Goal: Task Accomplishment & Management: Complete application form

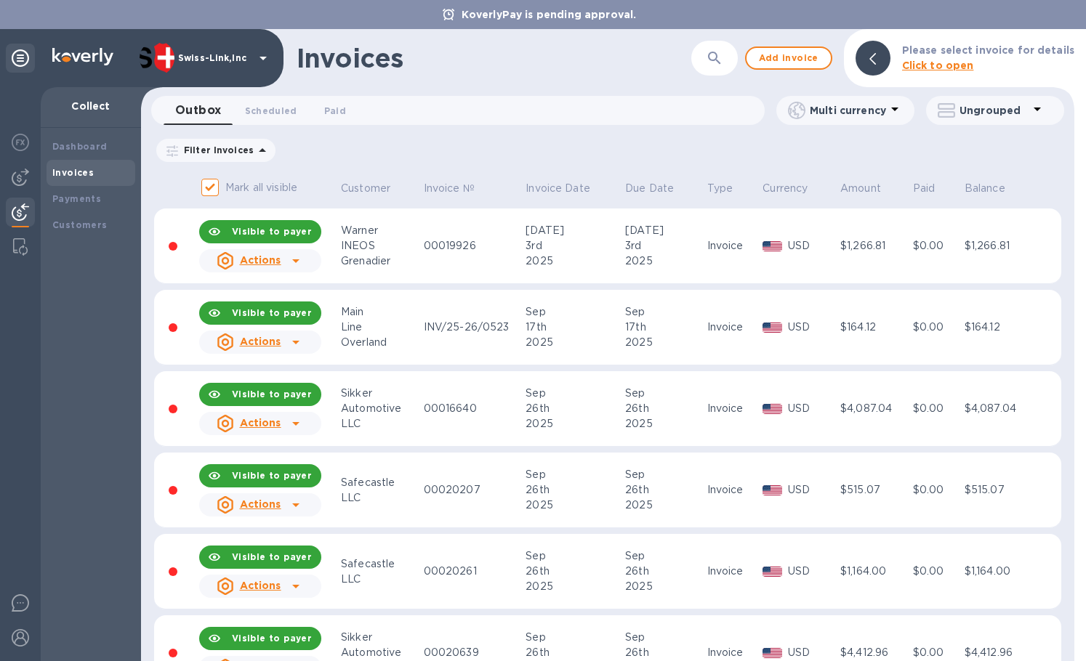
scroll to position [872, 0]
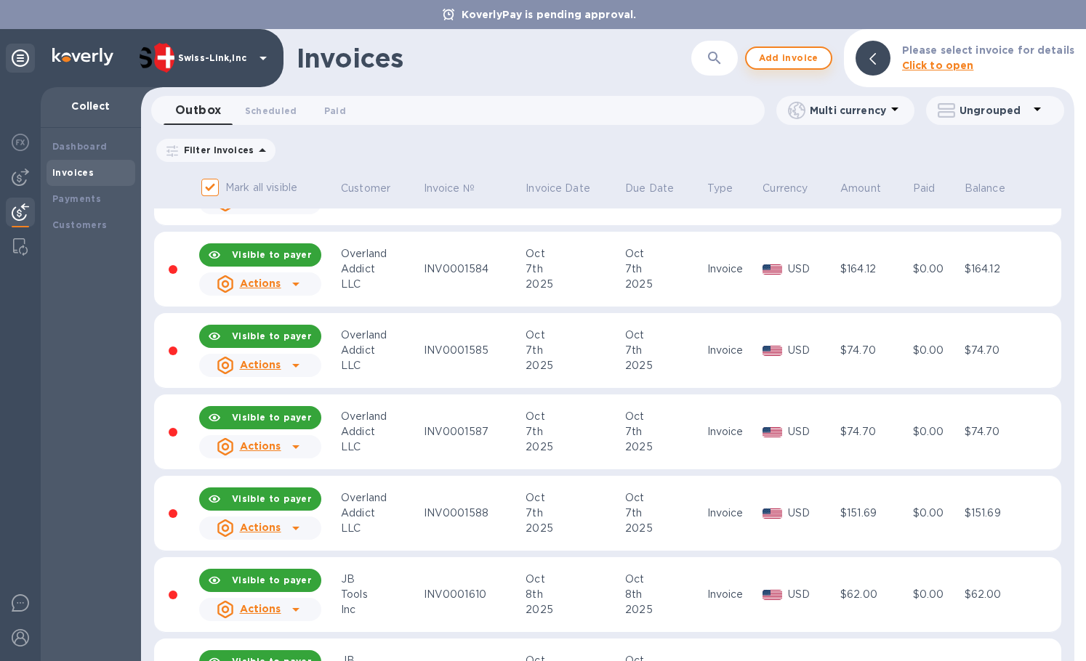
click at [772, 60] on span "Add invoice" at bounding box center [788, 57] width 61 height 17
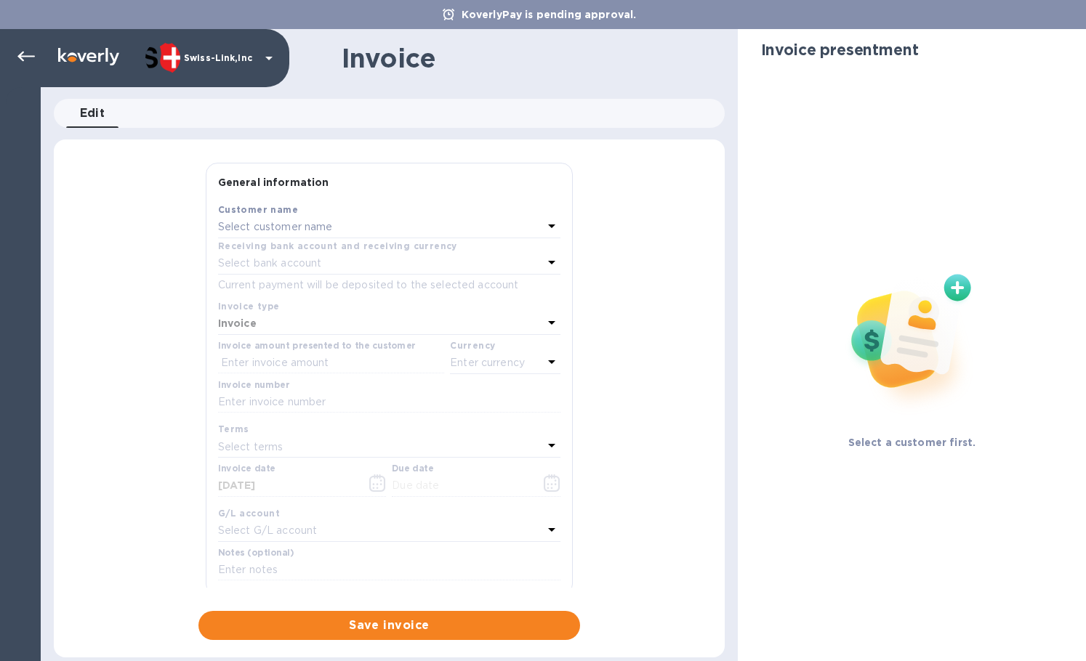
click at [309, 225] on p "Select customer name" at bounding box center [275, 226] width 115 height 15
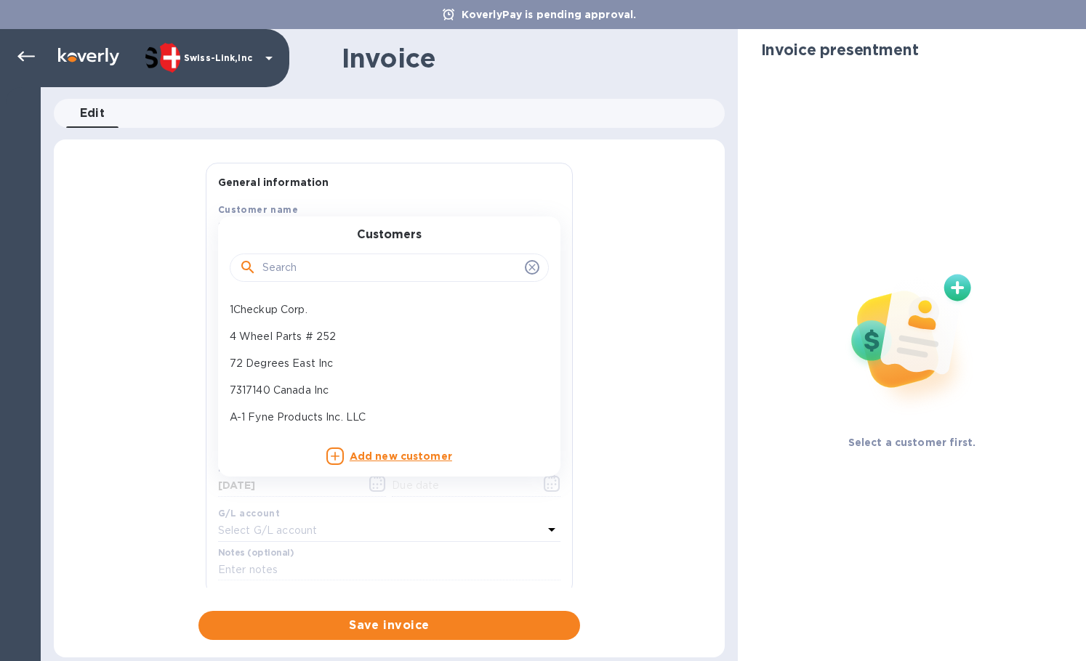
click at [332, 267] on input "text" at bounding box center [390, 268] width 257 height 22
paste input "Overland Addict LLC"
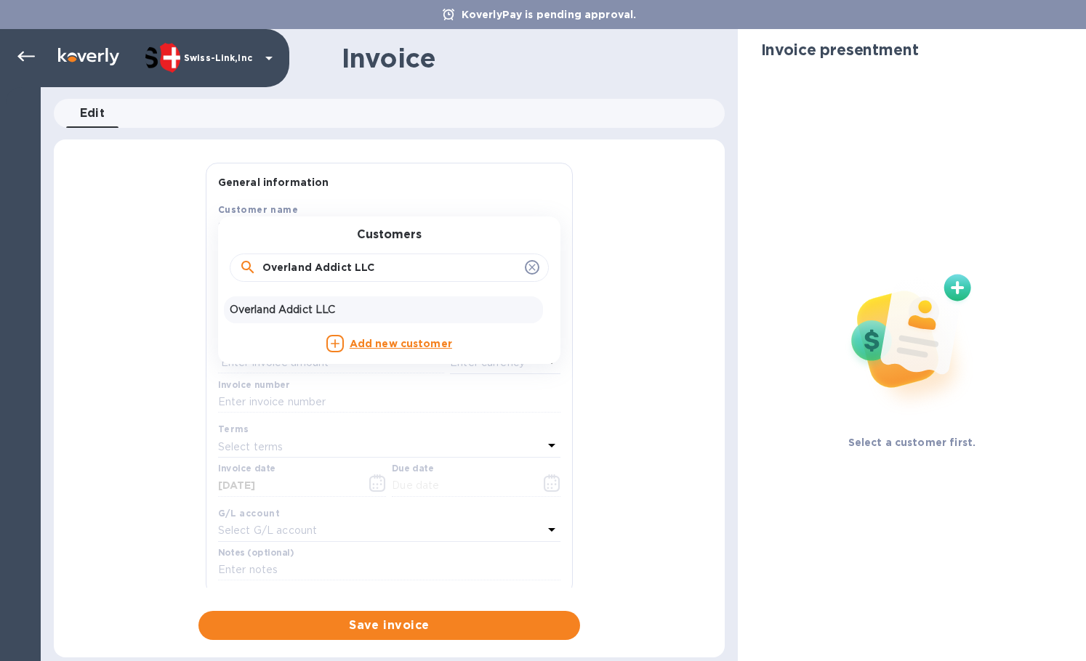
type input "Overland Addict LLC"
click at [334, 307] on p "Overland Addict LLC" at bounding box center [383, 309] width 307 height 15
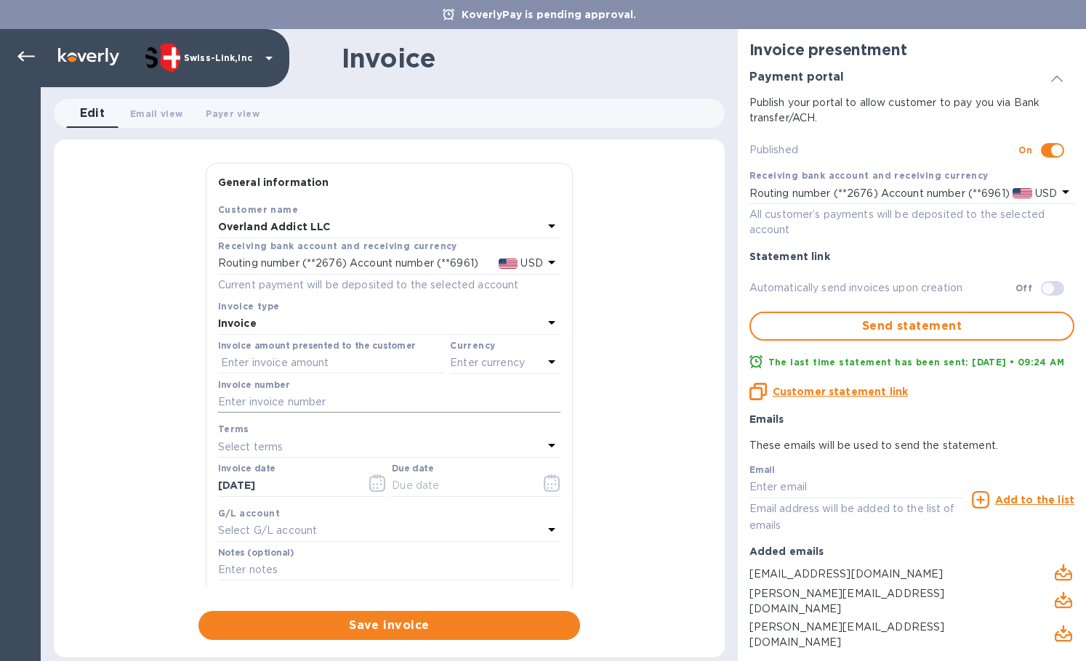
click at [320, 395] on input "text" at bounding box center [389, 403] width 342 height 22
paste input "INV0001744"
type input "INV0001744"
click at [296, 359] on input "text" at bounding box center [331, 363] width 226 height 22
paste input "52.37"
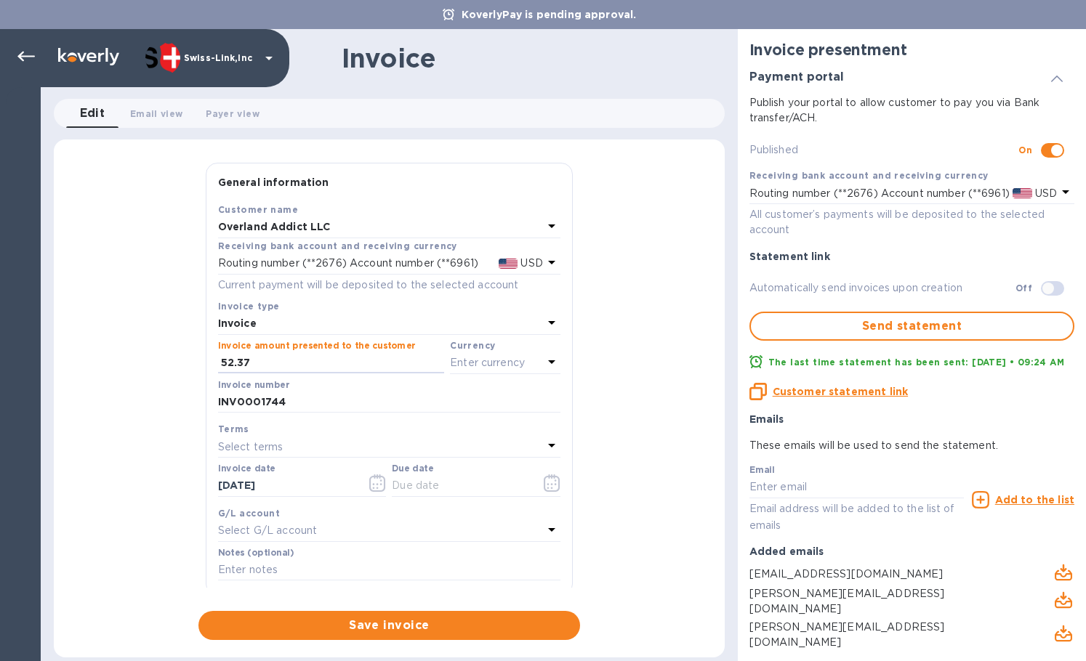
type input "52.37"
click at [495, 360] on p "Enter currency" at bounding box center [487, 362] width 75 height 15
click at [413, 396] on div "USD" at bounding box center [364, 399] width 118 height 21
drag, startPoint x: 290, startPoint y: 486, endPoint x: 170, endPoint y: 482, distance: 120.0
click at [170, 482] on div "General information Save Customer name Overland Addict LLC Receiving bank accou…" at bounding box center [389, 401] width 671 height 477
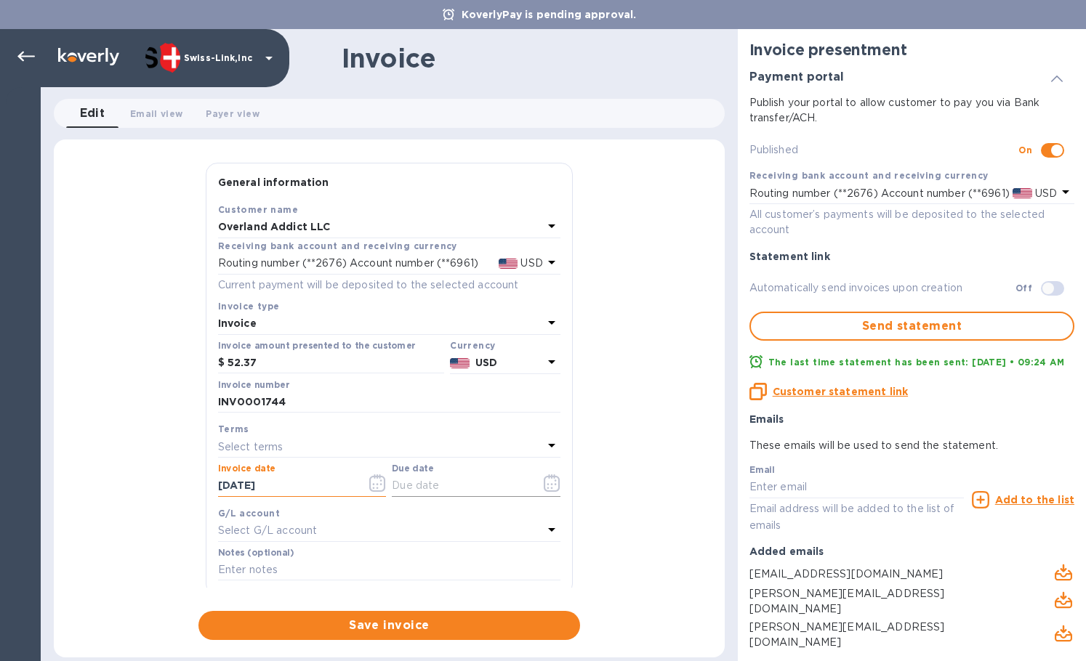
click at [445, 487] on input "text" at bounding box center [460, 486] width 137 height 22
paste input "[DATE]"
type input "[DATE]"
click at [304, 573] on input "text" at bounding box center [389, 571] width 342 height 22
paste input "3749-13112"
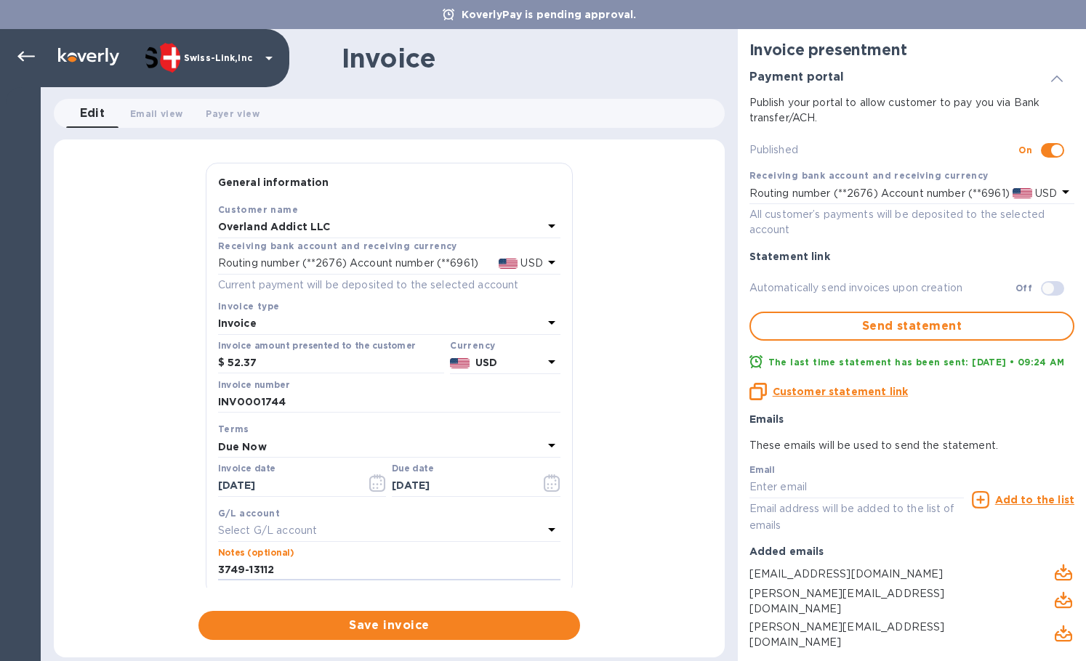
type input "3749-13112"
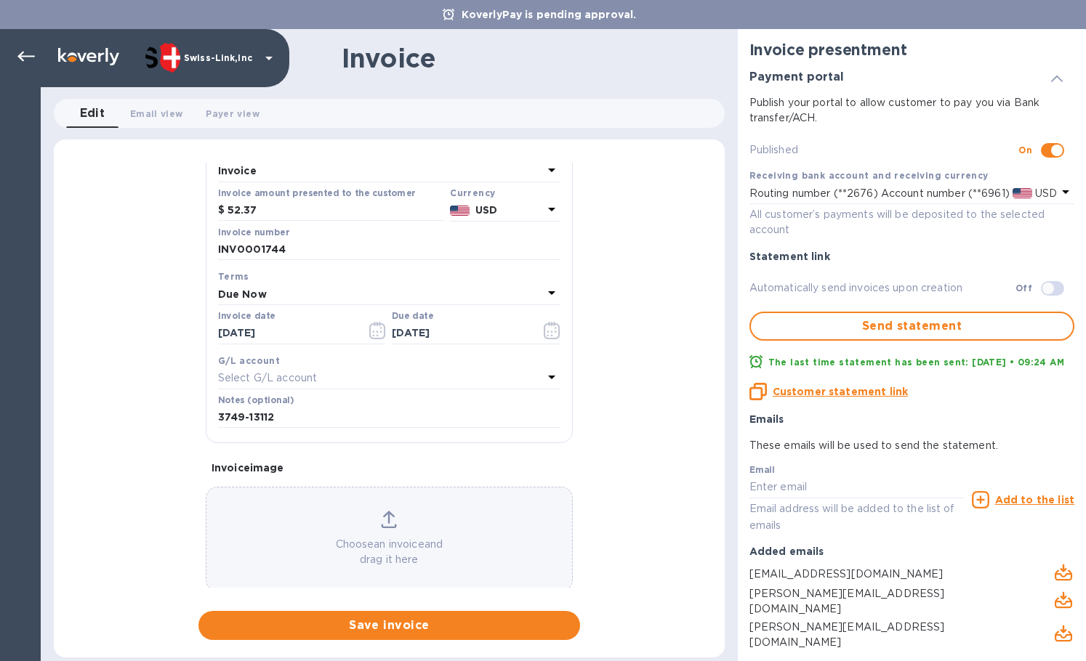
scroll to position [174, 0]
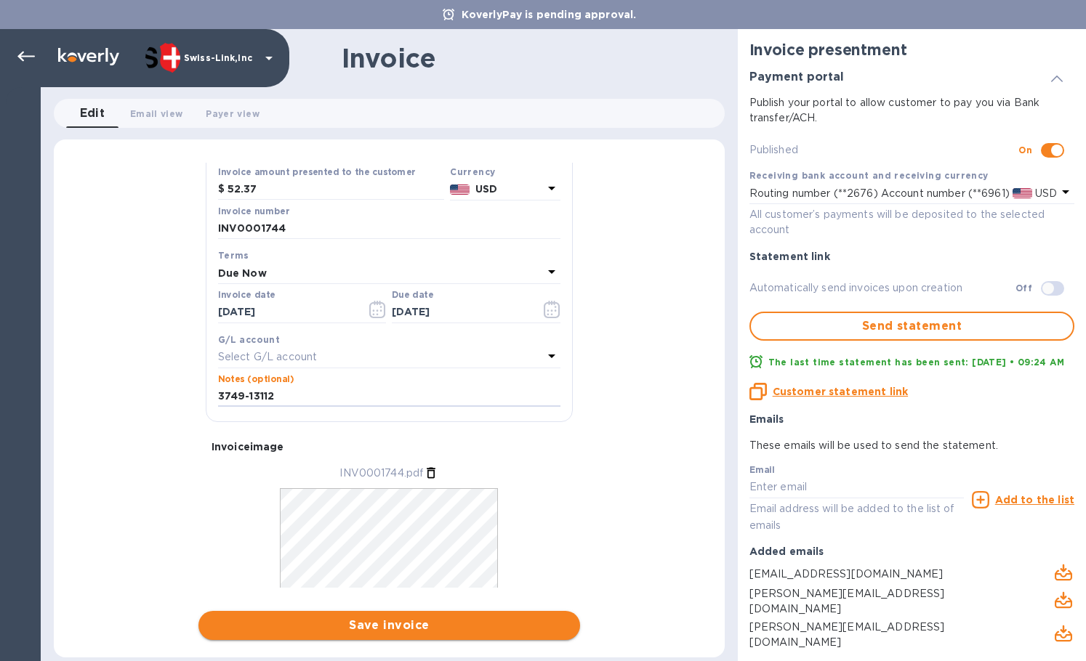
click at [380, 629] on span "Save invoice" at bounding box center [389, 625] width 358 height 17
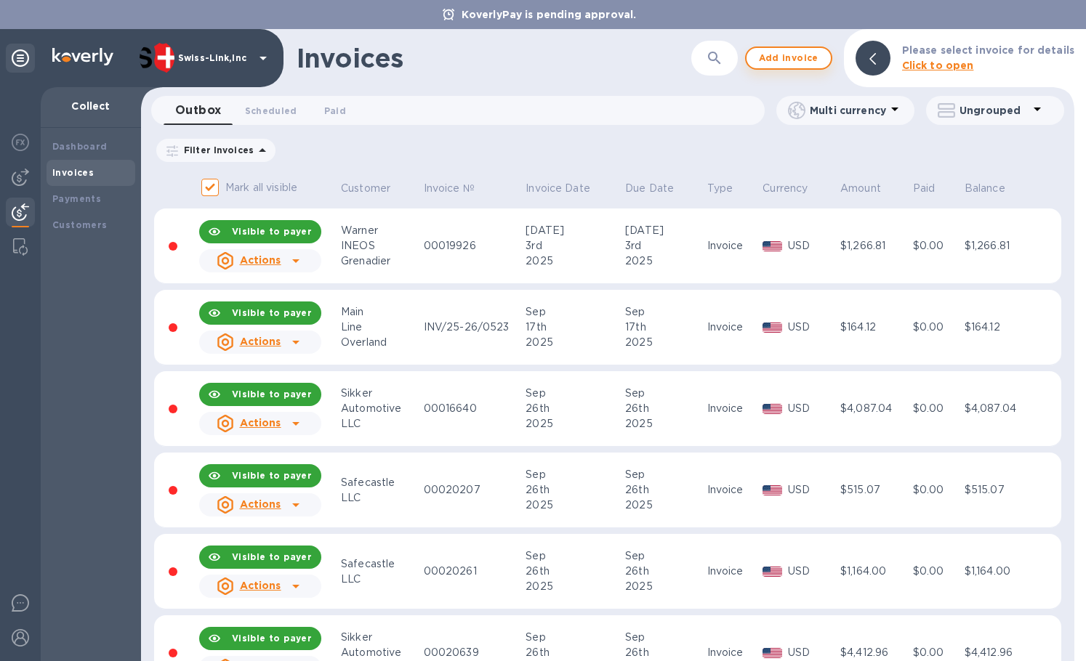
click at [808, 68] on button "Add invoice" at bounding box center [788, 58] width 87 height 23
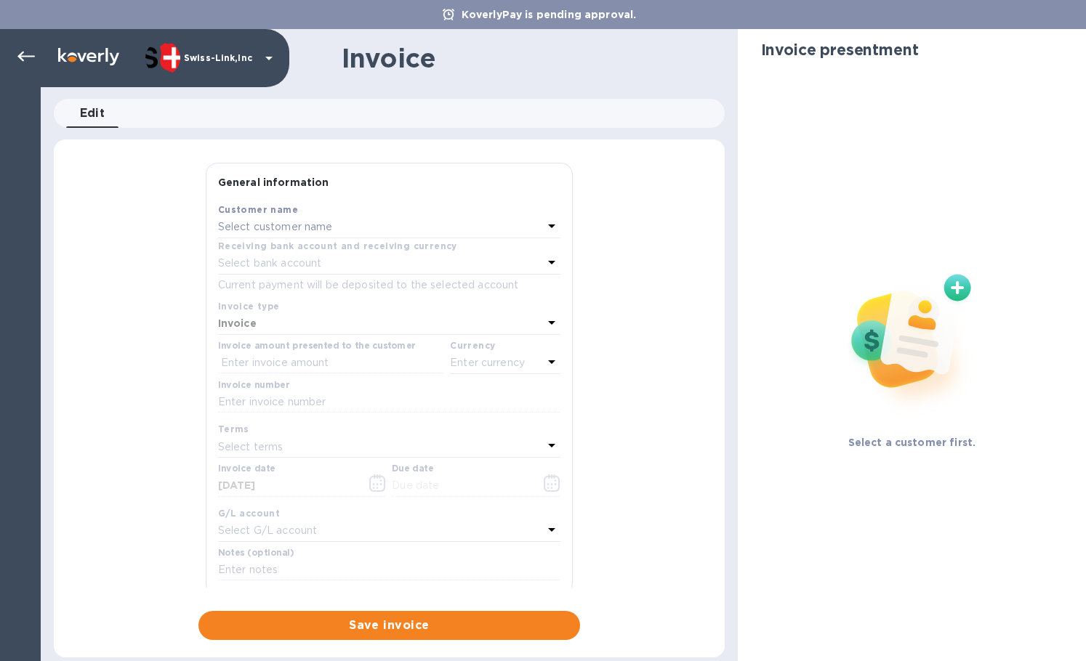
click at [298, 234] on p "Select customer name" at bounding box center [275, 226] width 115 height 15
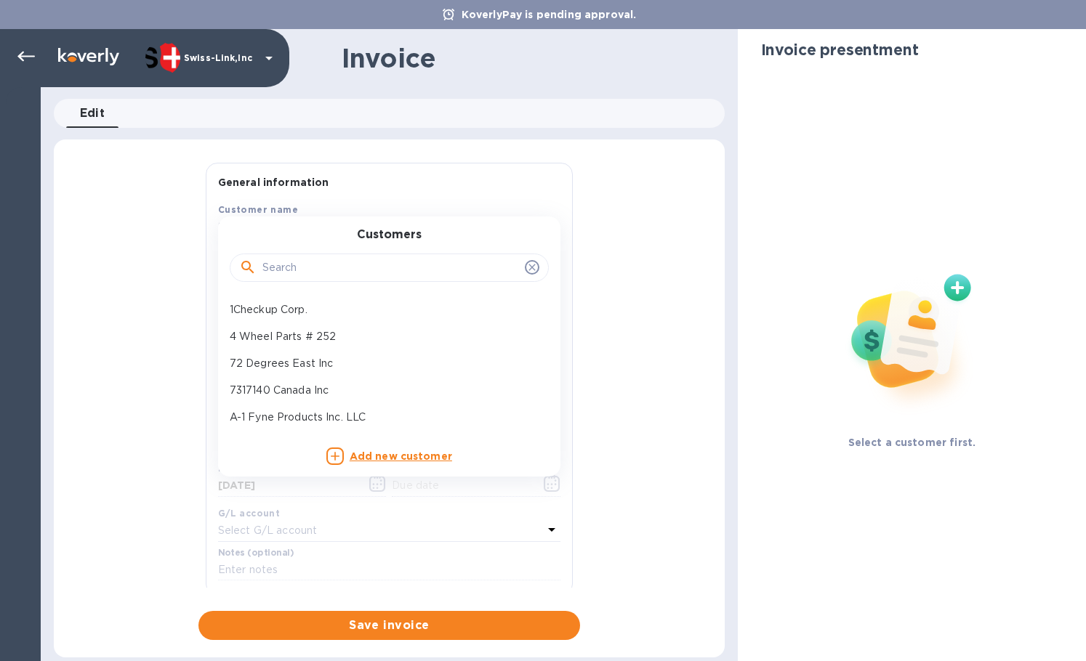
click at [320, 262] on input "text" at bounding box center [390, 268] width 257 height 22
paste input "Overland Addict LLC"
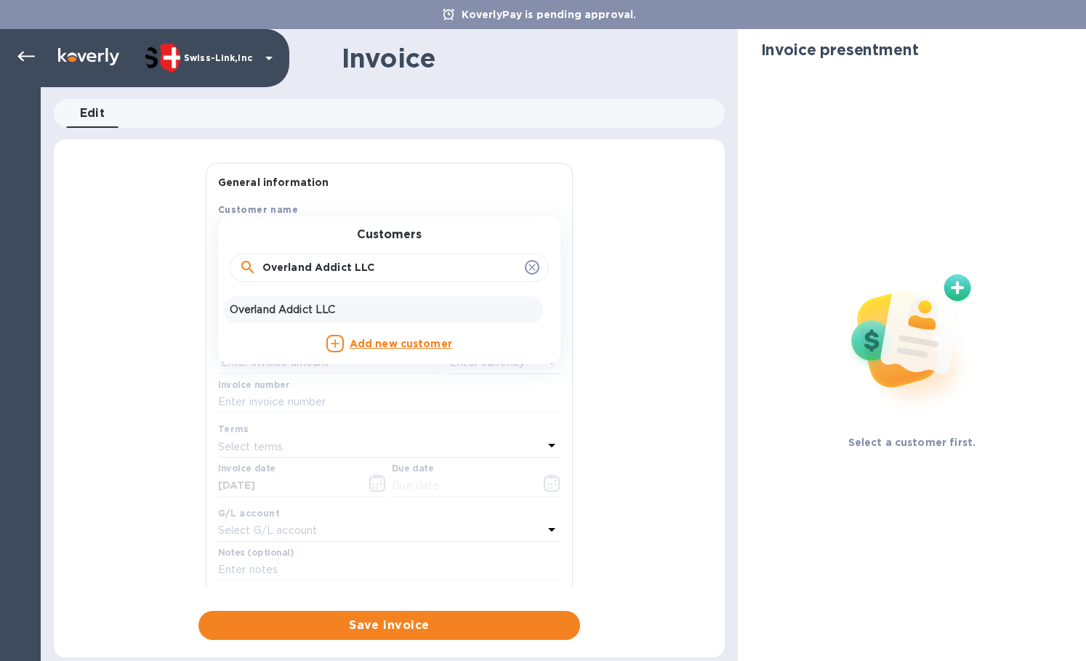
type input "Overland Addict LLC"
click at [339, 315] on p "Overland Addict LLC" at bounding box center [383, 309] width 307 height 15
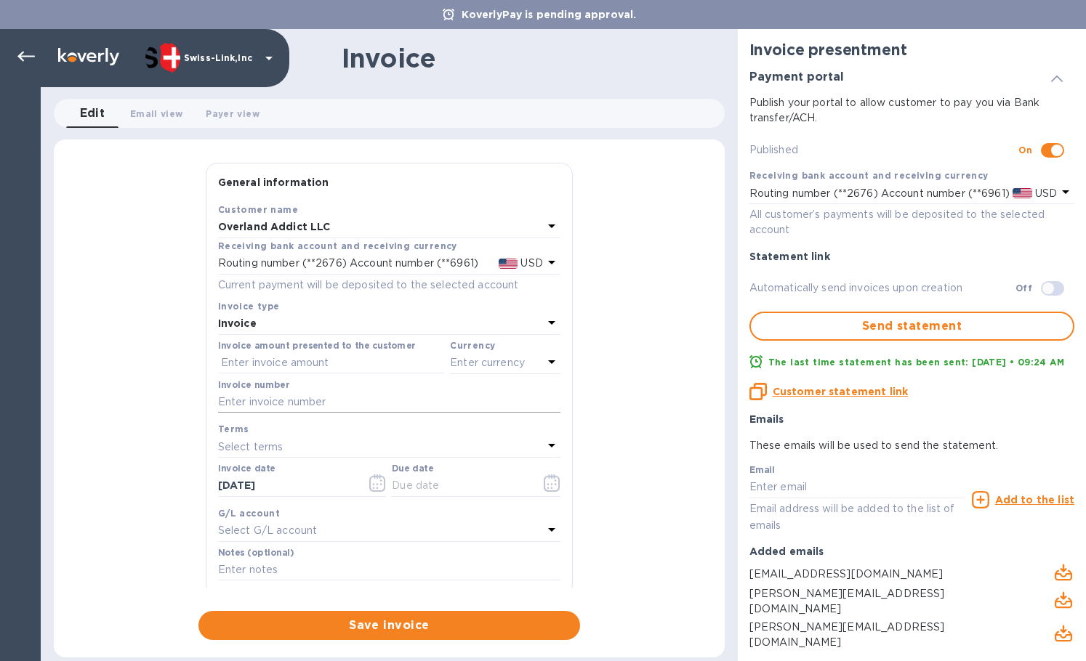
click at [280, 399] on input "text" at bounding box center [389, 403] width 342 height 22
paste input "INV0001745"
type input "INV0001745"
click at [296, 358] on input "text" at bounding box center [331, 363] width 226 height 22
paste input "250.00"
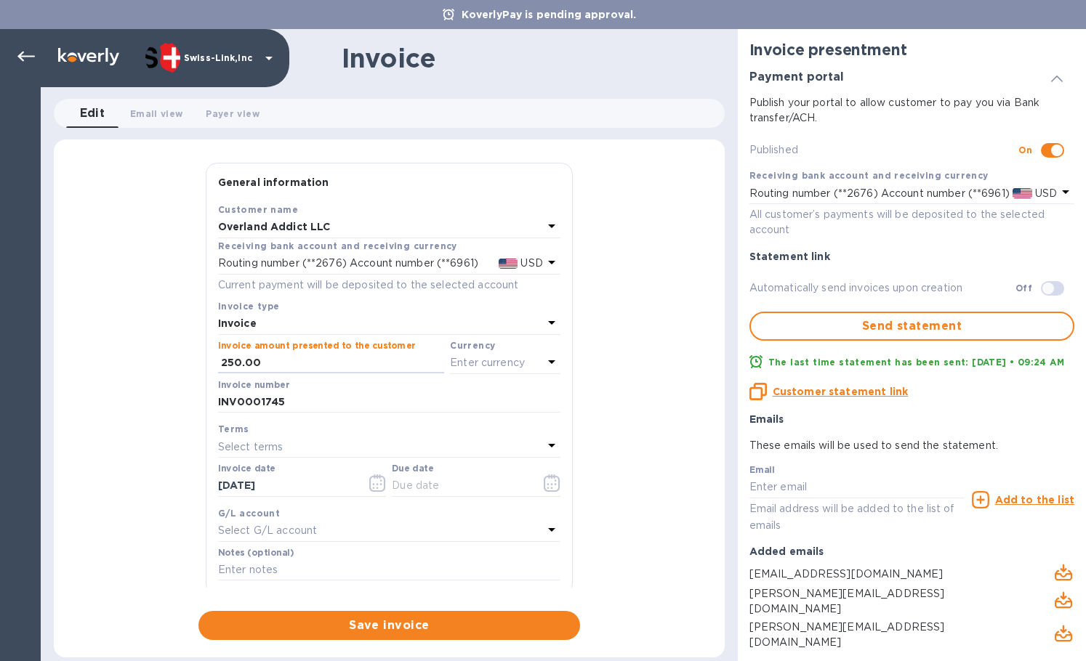
type input "250.00"
click at [482, 368] on p "Enter currency" at bounding box center [487, 362] width 75 height 15
click at [426, 407] on p "US Dollar" at bounding box center [481, 399] width 112 height 15
drag, startPoint x: 287, startPoint y: 484, endPoint x: 194, endPoint y: 481, distance: 93.1
click at [194, 481] on div "General information Save Customer name Overland Addict LLC Receiving bank accou…" at bounding box center [389, 401] width 671 height 477
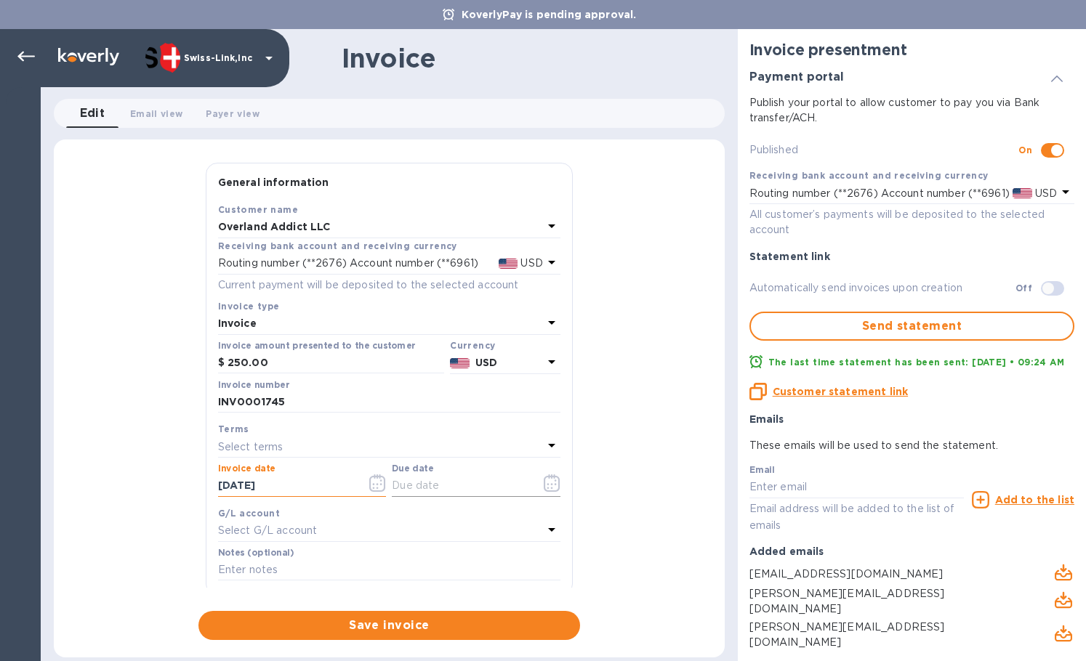
click at [408, 489] on input "text" at bounding box center [460, 486] width 137 height 22
paste input "[DATE]"
type input "[DATE]"
drag, startPoint x: 286, startPoint y: 568, endPoint x: 295, endPoint y: 544, distance: 25.8
click at [286, 568] on input "text" at bounding box center [389, 571] width 342 height 22
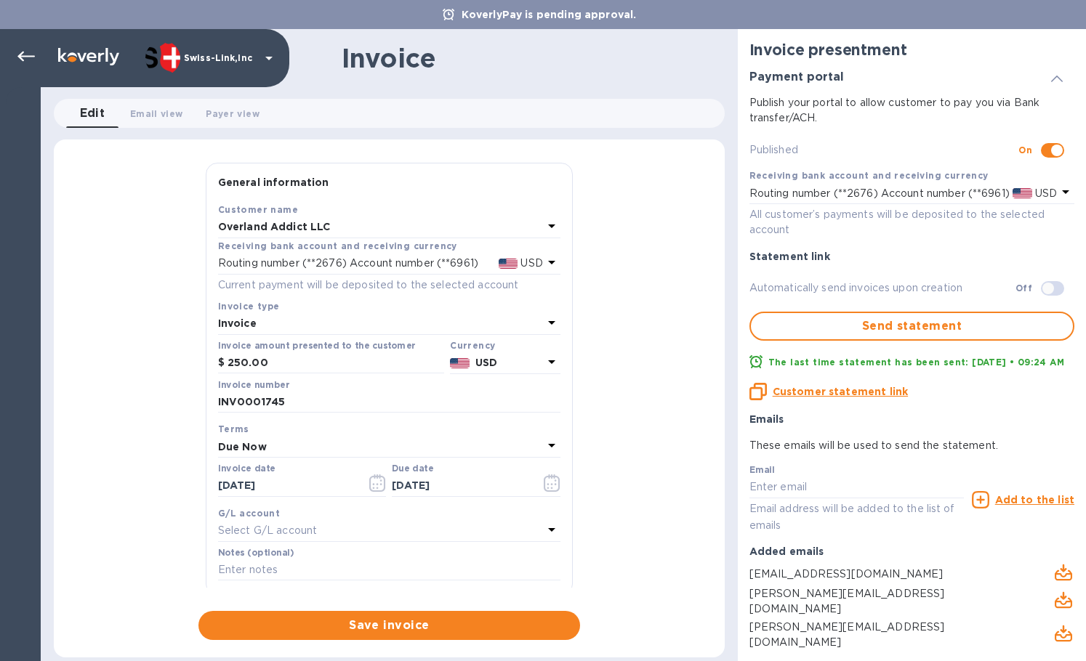
paste input "3746-13101"
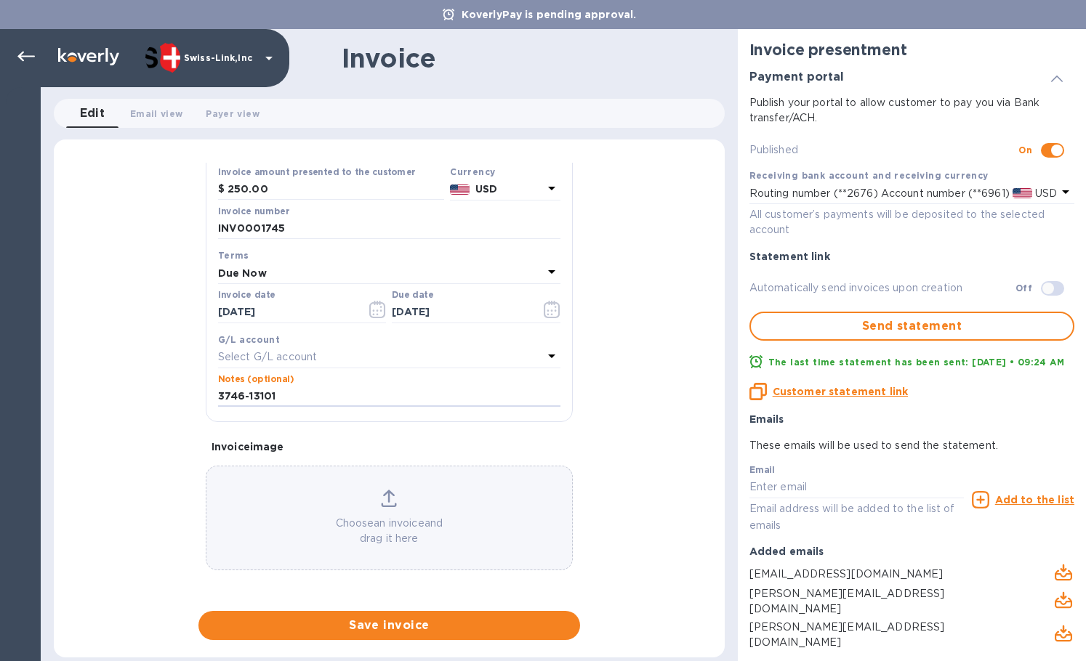
type input "3746-13101"
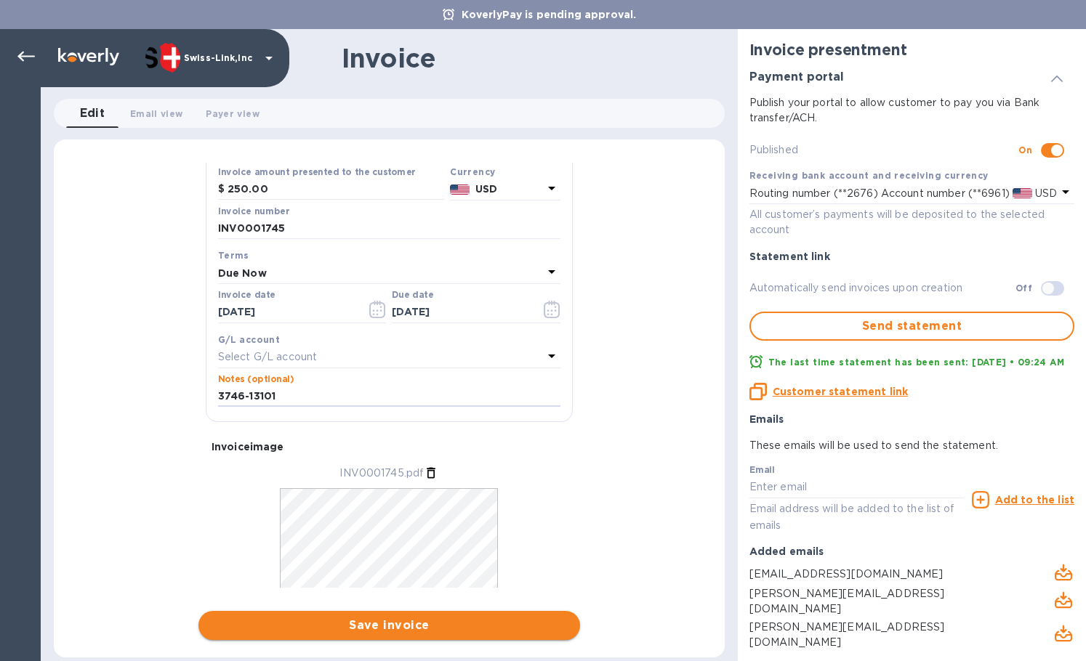
click at [399, 629] on span "Save invoice" at bounding box center [389, 625] width 358 height 17
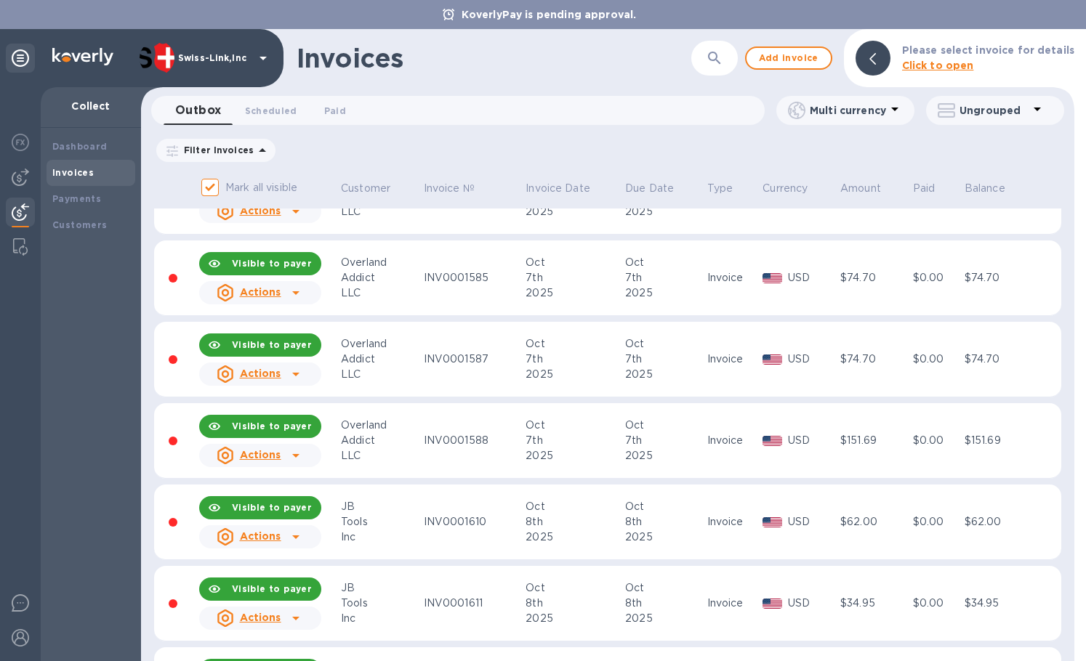
scroll to position [1351, 0]
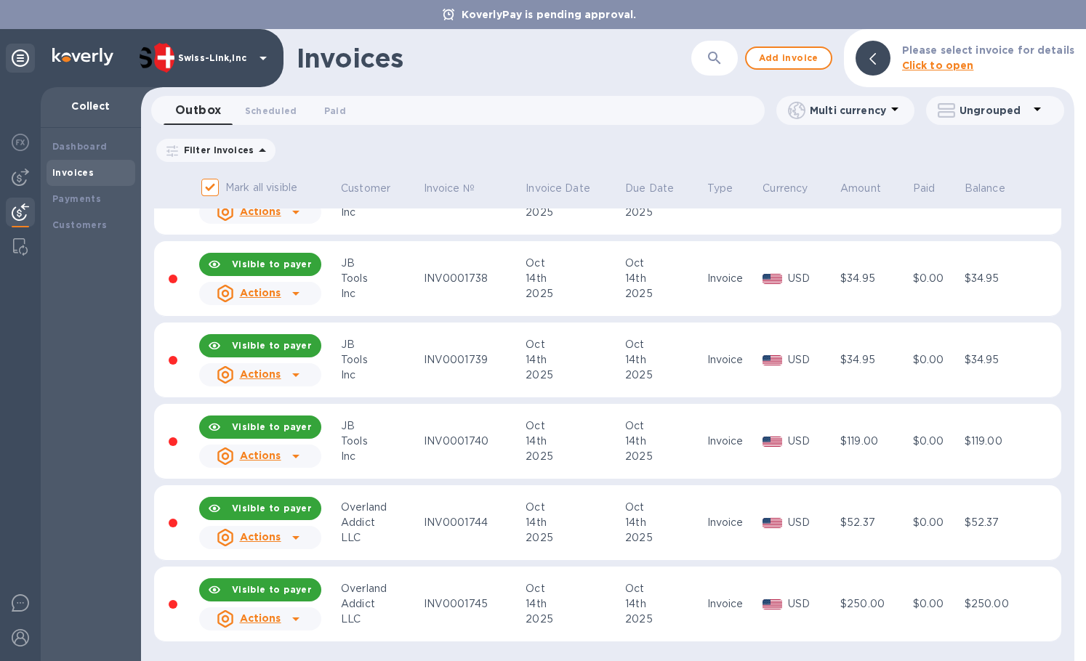
click at [300, 536] on icon at bounding box center [295, 537] width 17 height 17
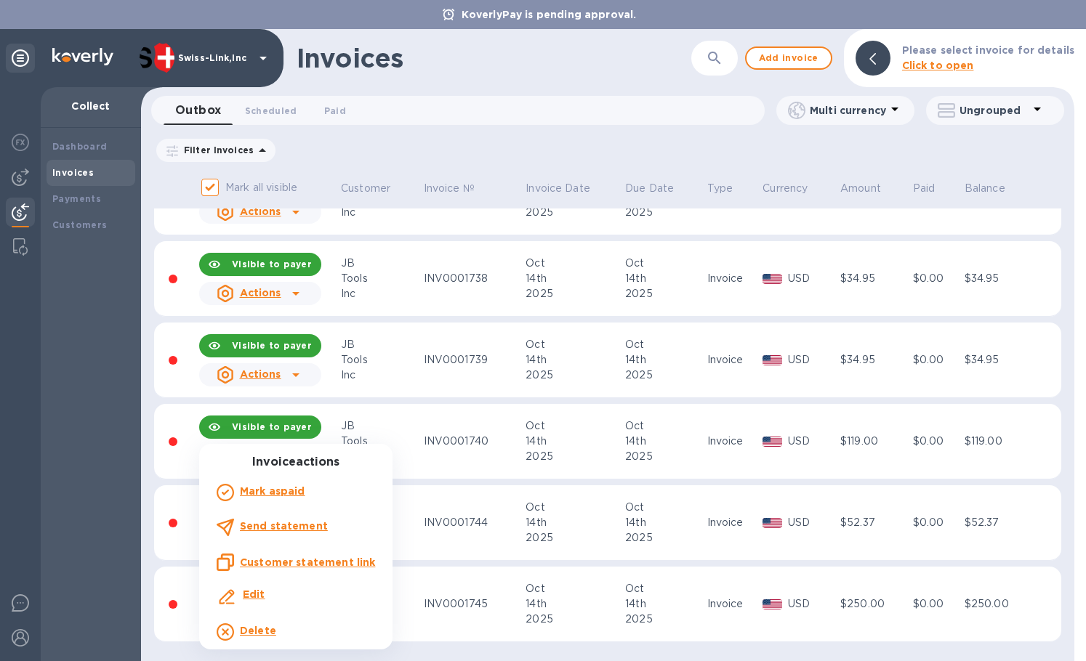
click at [318, 555] on p "Customer statement link" at bounding box center [307, 562] width 135 height 15
